Goal: Transaction & Acquisition: Subscribe to service/newsletter

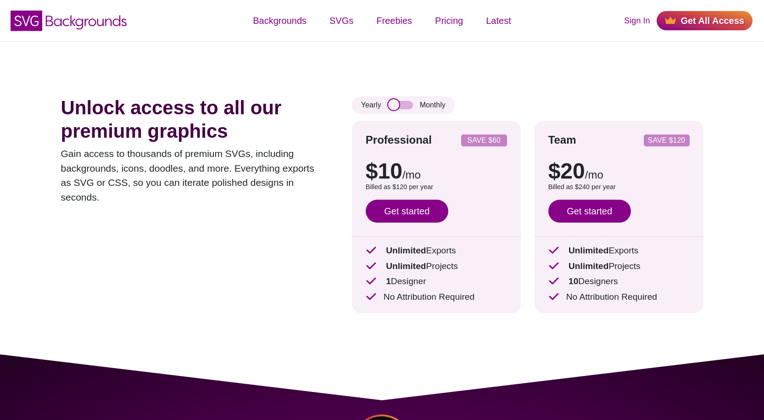
click at [396, 107] on input "checkbox" at bounding box center [400, 105] width 25 height 8
checkbox input "false"
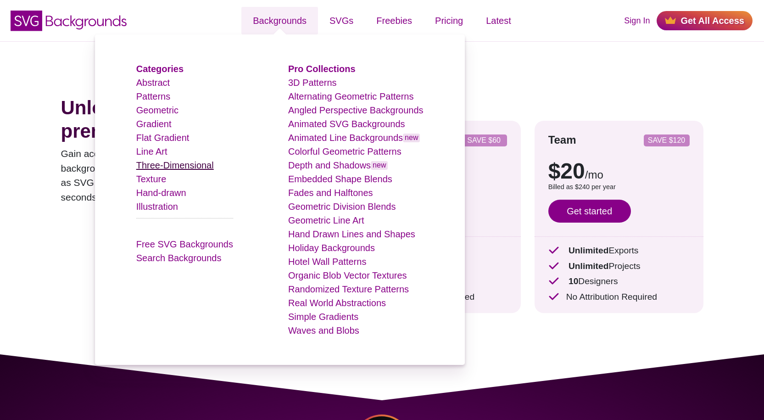
click at [168, 169] on link "Three-Dimensional" at bounding box center [175, 165] width 78 height 10
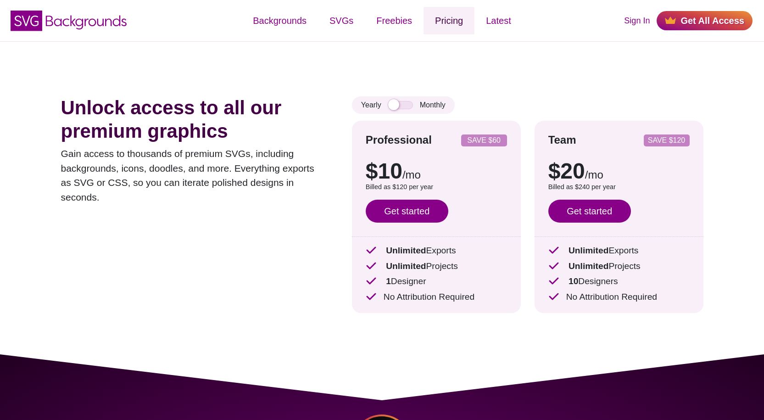
click at [451, 22] on link "Pricing" at bounding box center [449, 21] width 51 height 28
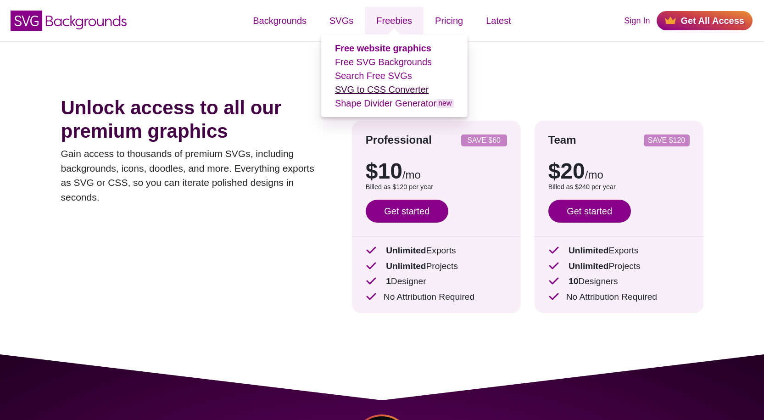
click at [386, 92] on link "SVG to CSS Converter" at bounding box center [382, 89] width 94 height 10
